Goal: Task Accomplishment & Management: Manage account settings

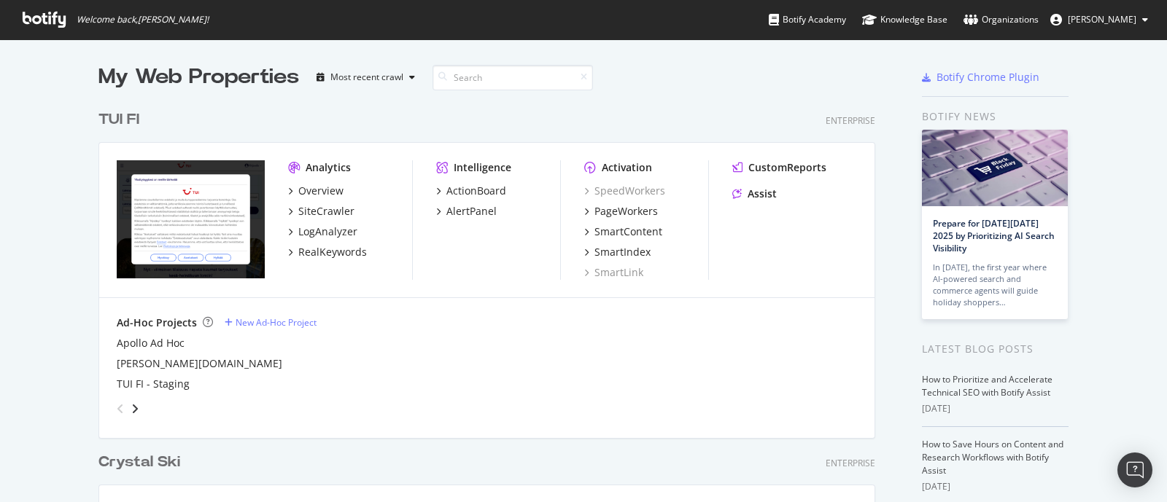
scroll to position [1143, 774]
click at [1121, 21] on span "[PERSON_NAME]" at bounding box center [1101, 19] width 69 height 12
drag, startPoint x: 739, startPoint y: 22, endPoint x: 459, endPoint y: 78, distance: 285.5
click at [739, 22] on div "Welcome back, Chloe Dudley ! Botify Academy Knowledge Base Organizations Chloe …" at bounding box center [583, 19] width 1167 height 39
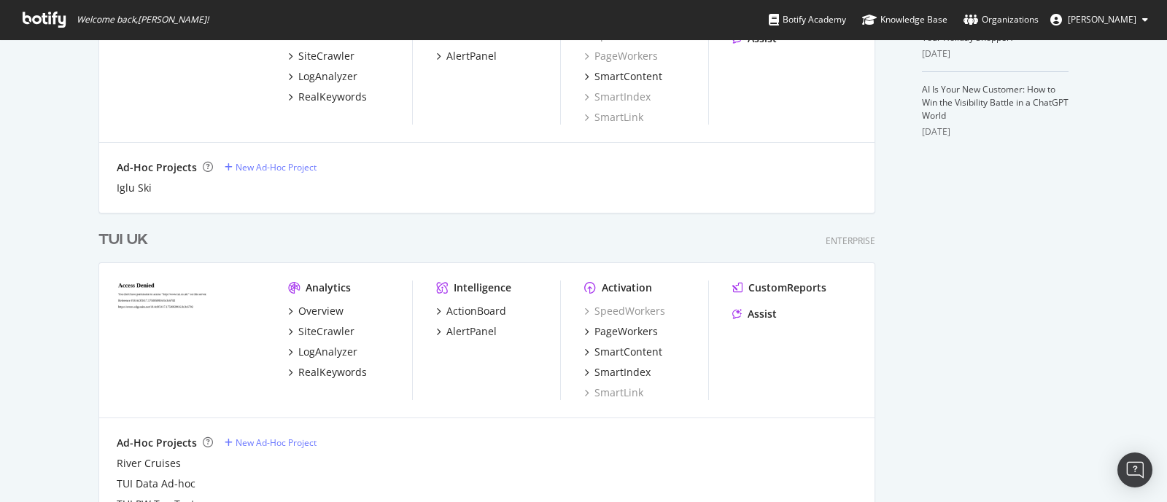
scroll to position [456, 0]
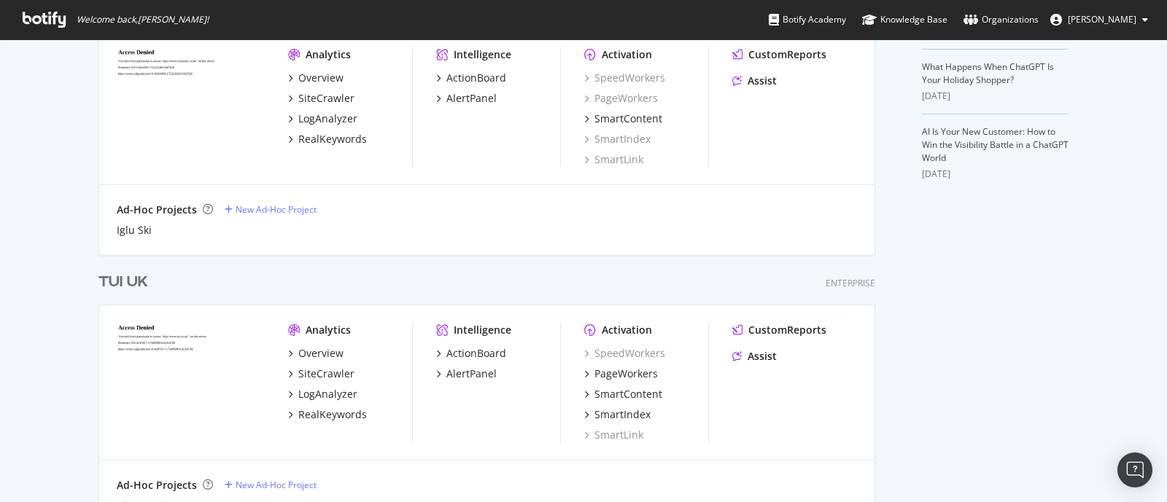
click at [112, 289] on div "TUI UK" at bounding box center [123, 282] width 50 height 21
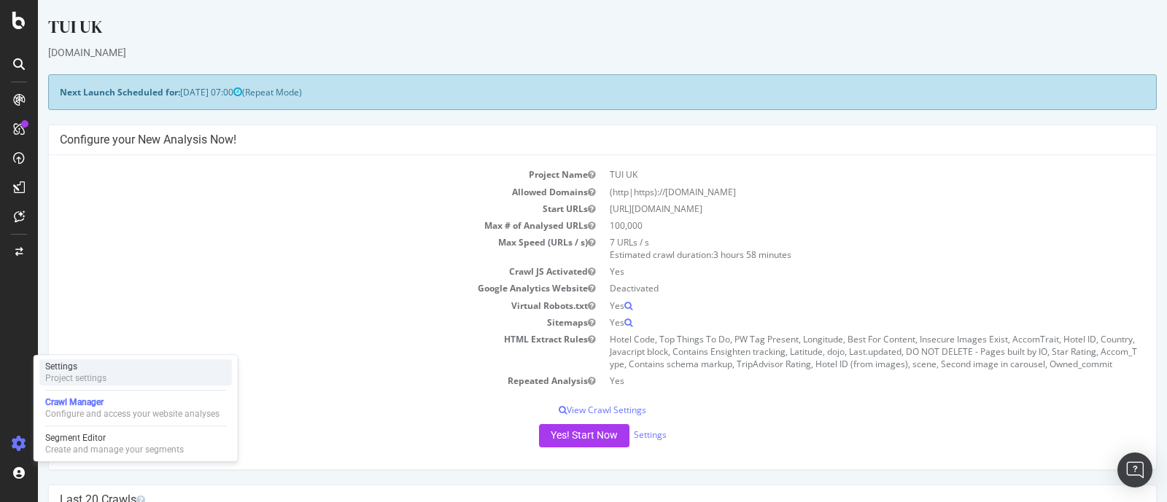
click at [72, 378] on div "Project settings" at bounding box center [75, 379] width 61 height 12
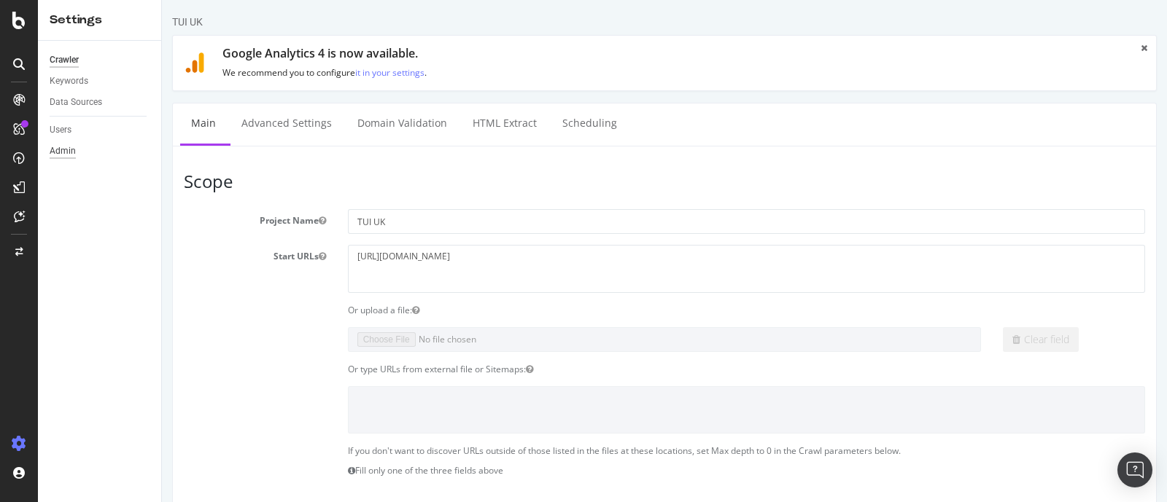
click at [63, 151] on div "Admin" at bounding box center [63, 151] width 26 height 15
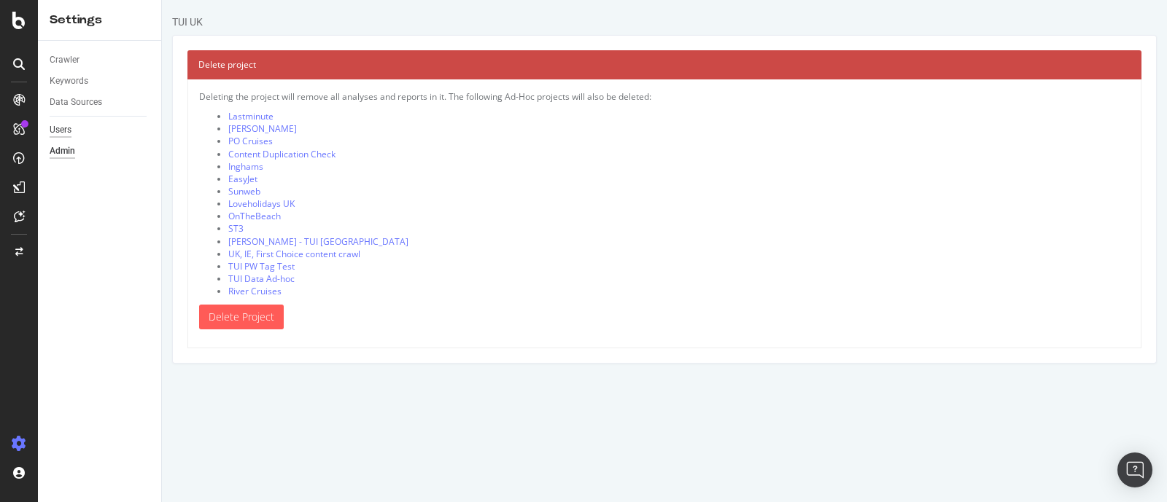
click at [65, 128] on div "Users" at bounding box center [61, 129] width 22 height 15
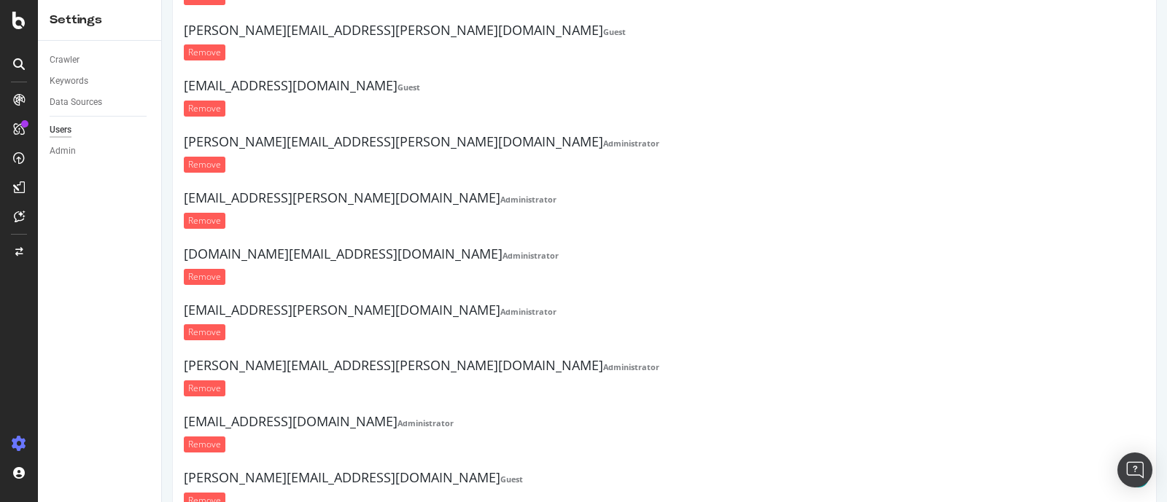
scroll to position [235, 0]
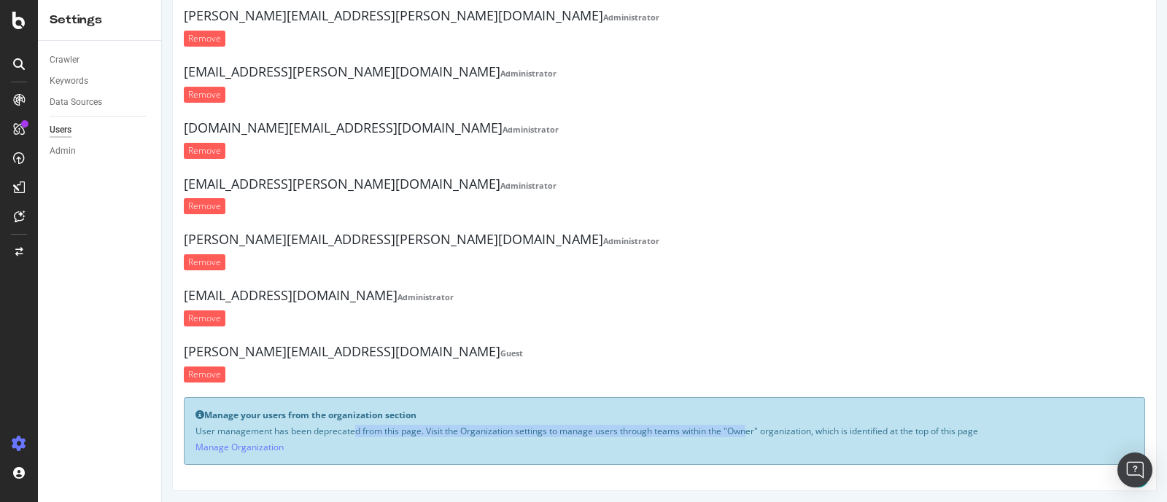
drag, startPoint x: 305, startPoint y: 425, endPoint x: 690, endPoint y: 425, distance: 384.2
click at [699, 425] on p "User management has been deprecated from this page. Visit the Organization sett…" at bounding box center [664, 431] width 938 height 12
click at [270, 443] on link "Manage Organization" at bounding box center [239, 447] width 88 height 12
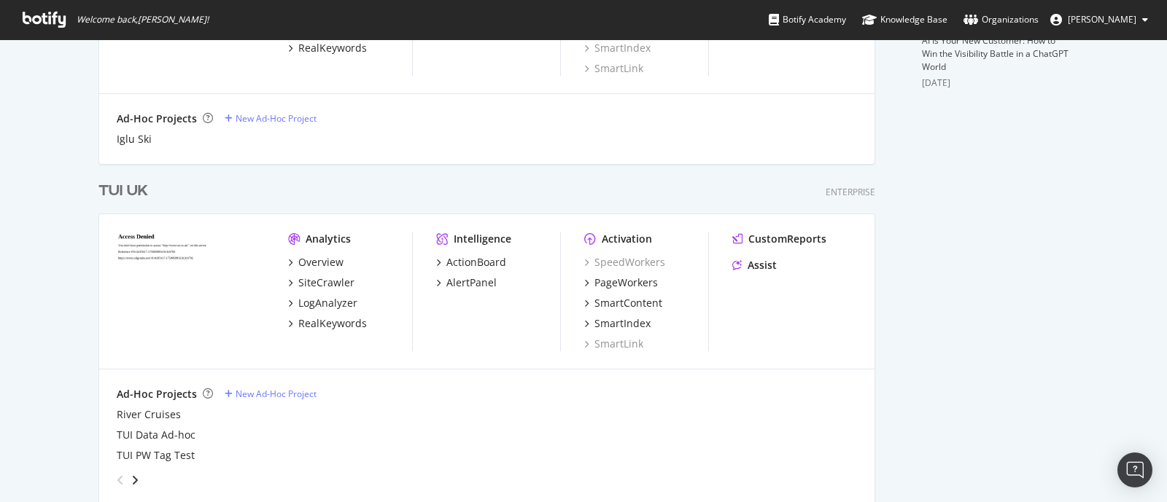
scroll to position [728, 0]
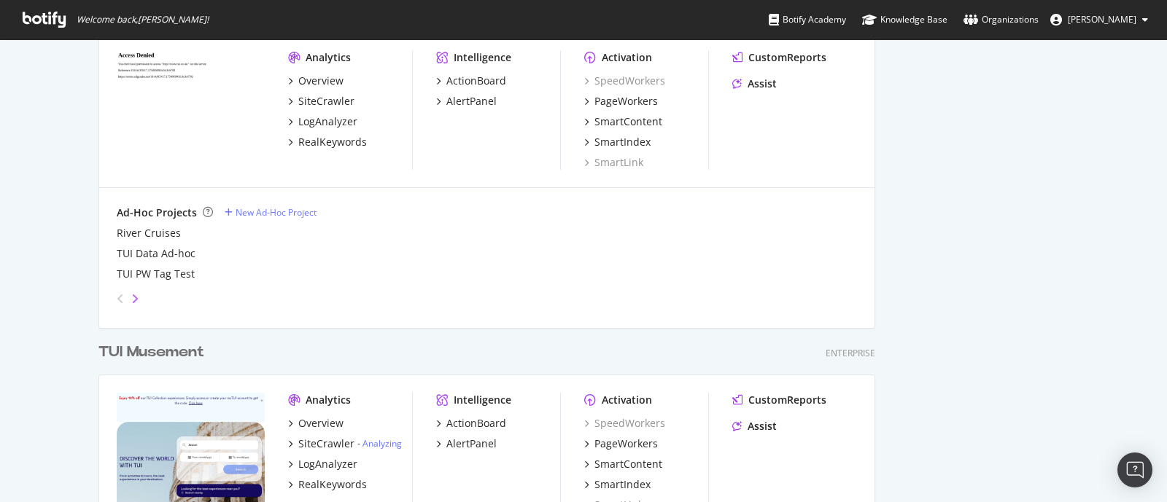
click at [131, 300] on icon "angle-right" at bounding box center [134, 299] width 7 height 12
click at [117, 297] on icon "angle-left" at bounding box center [120, 299] width 7 height 12
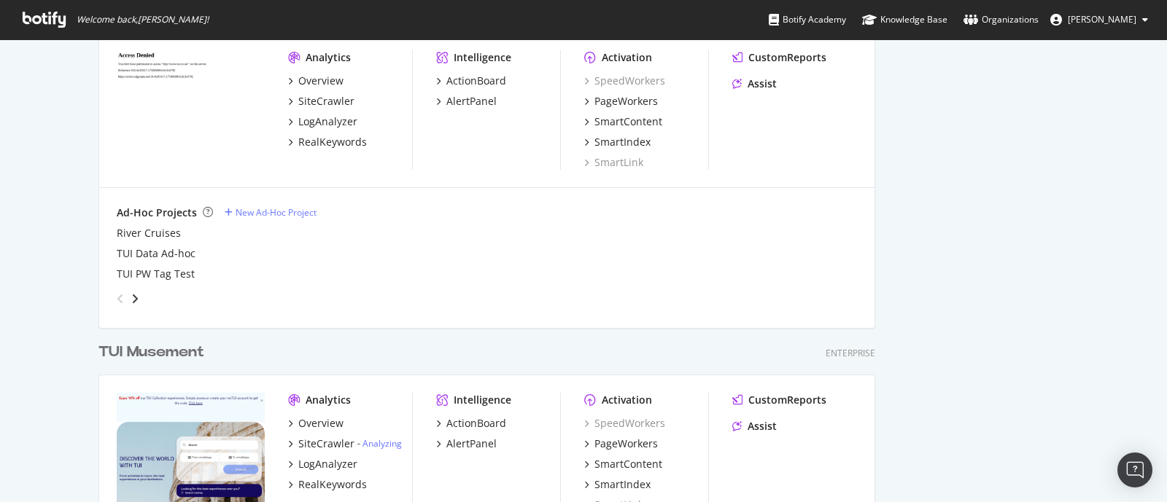
scroll to position [637, 0]
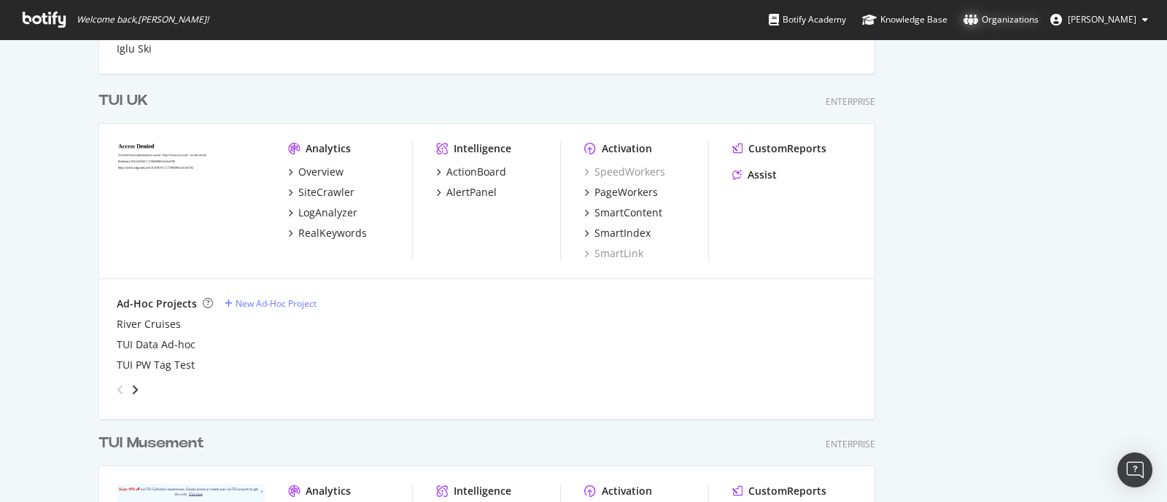
click at [1014, 16] on div "Organizations" at bounding box center [1000, 19] width 75 height 15
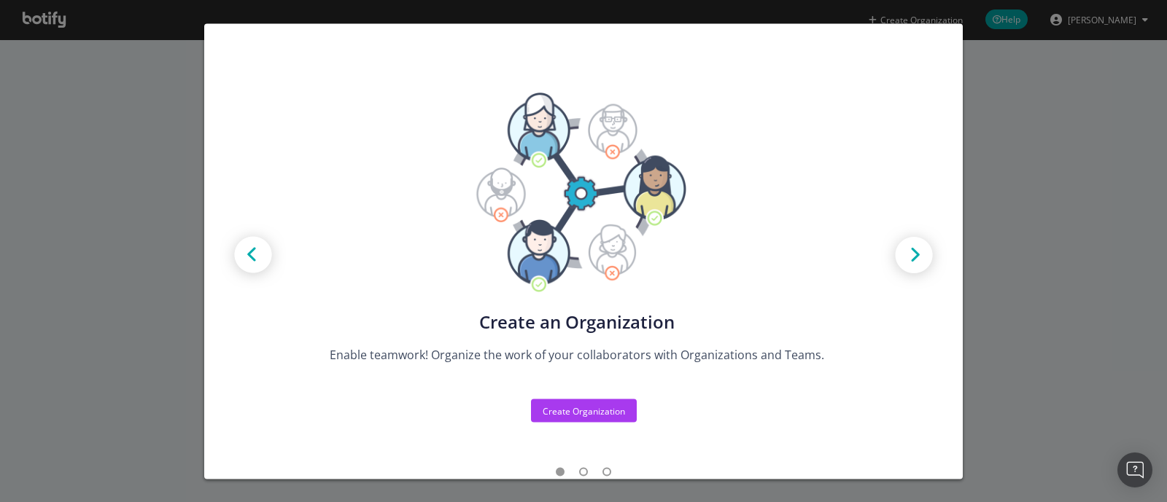
click at [997, 148] on div "Create new Projects for your Teams Create the exact model that matches your Org…" at bounding box center [583, 251] width 1167 height 502
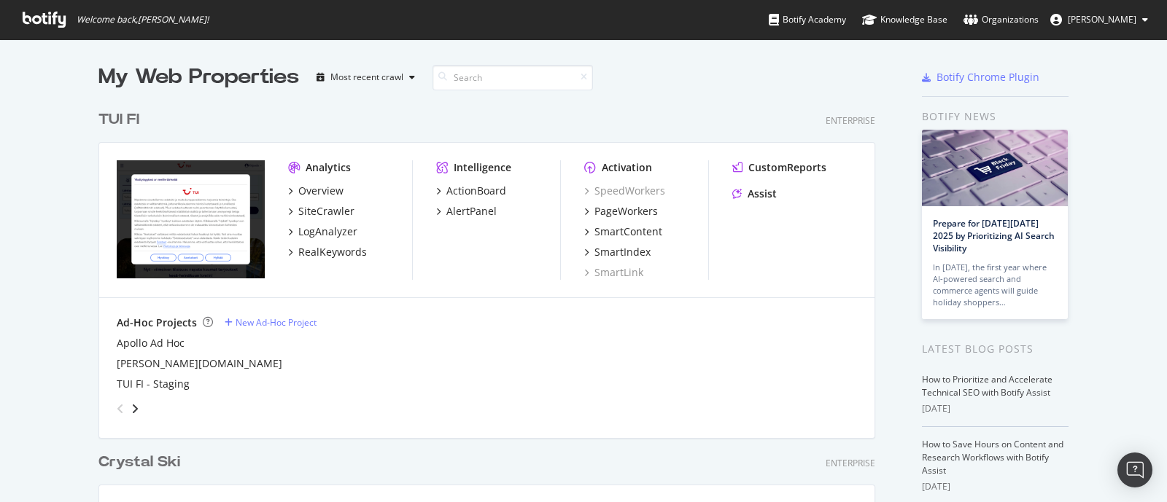
scroll to position [3912, 774]
